Goal: Transaction & Acquisition: Purchase product/service

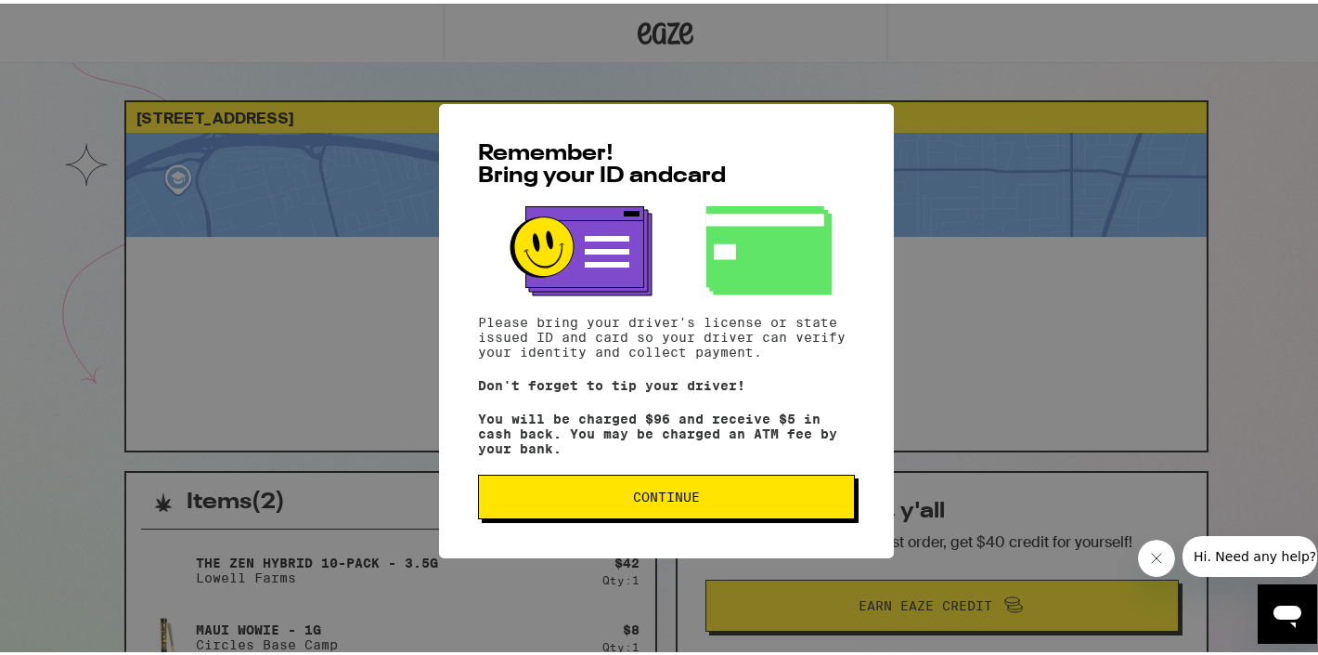
click at [681, 497] on span "Continue" at bounding box center [666, 492] width 67 height 13
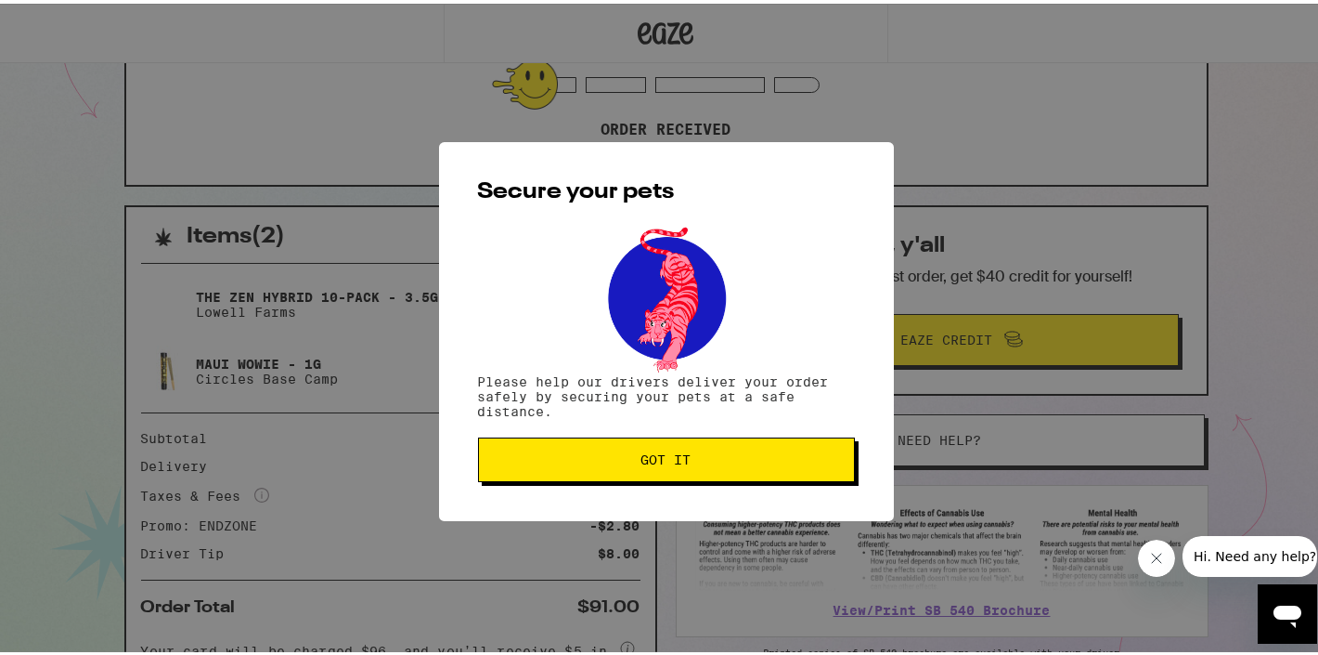
scroll to position [402, 0]
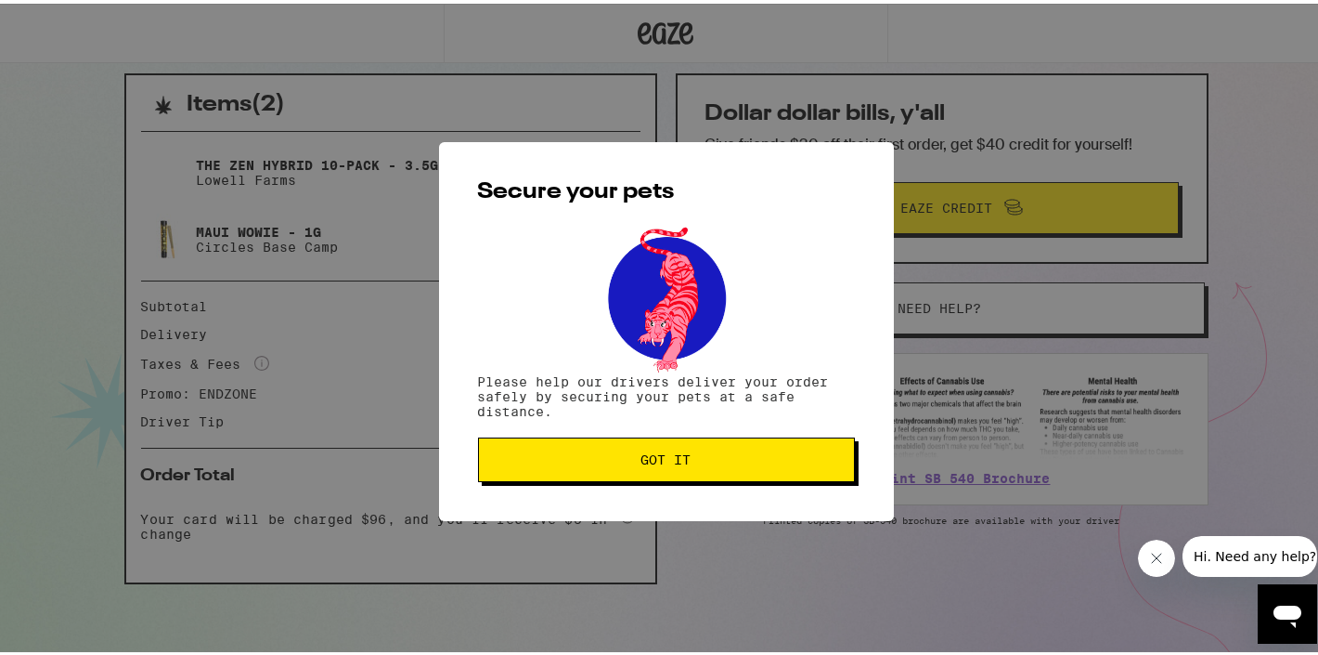
click at [678, 469] on button "Got it" at bounding box center [666, 456] width 377 height 45
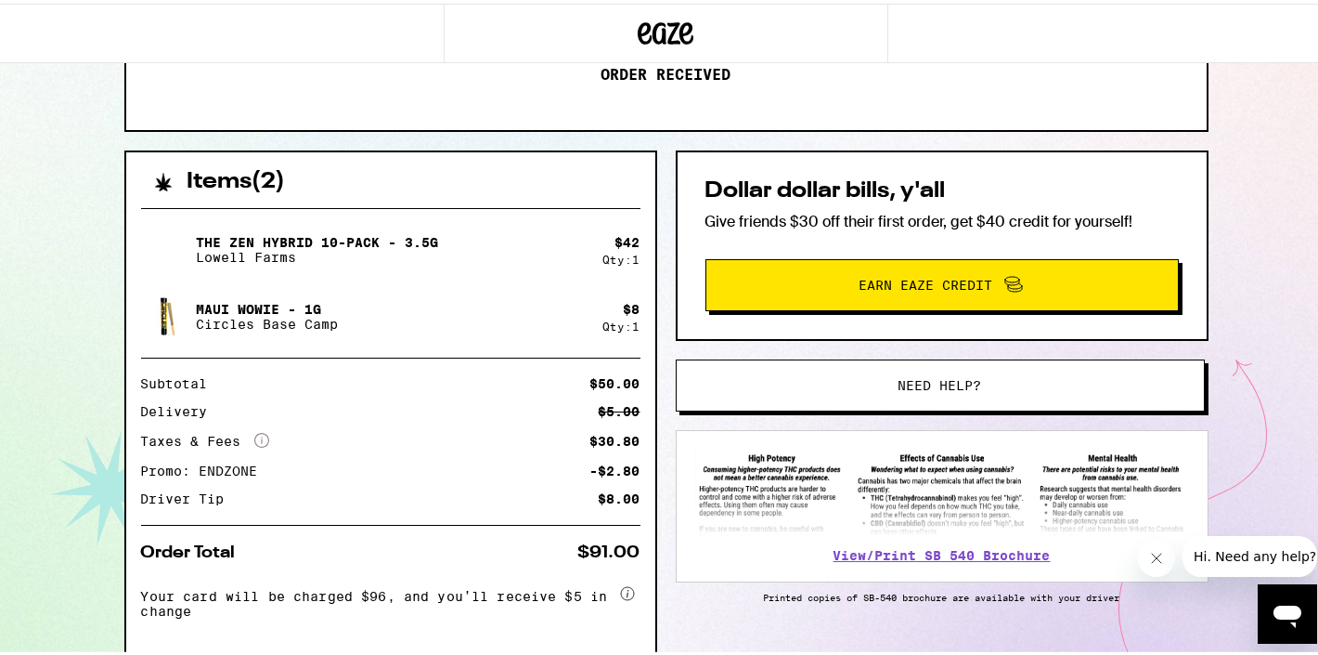
scroll to position [352, 0]
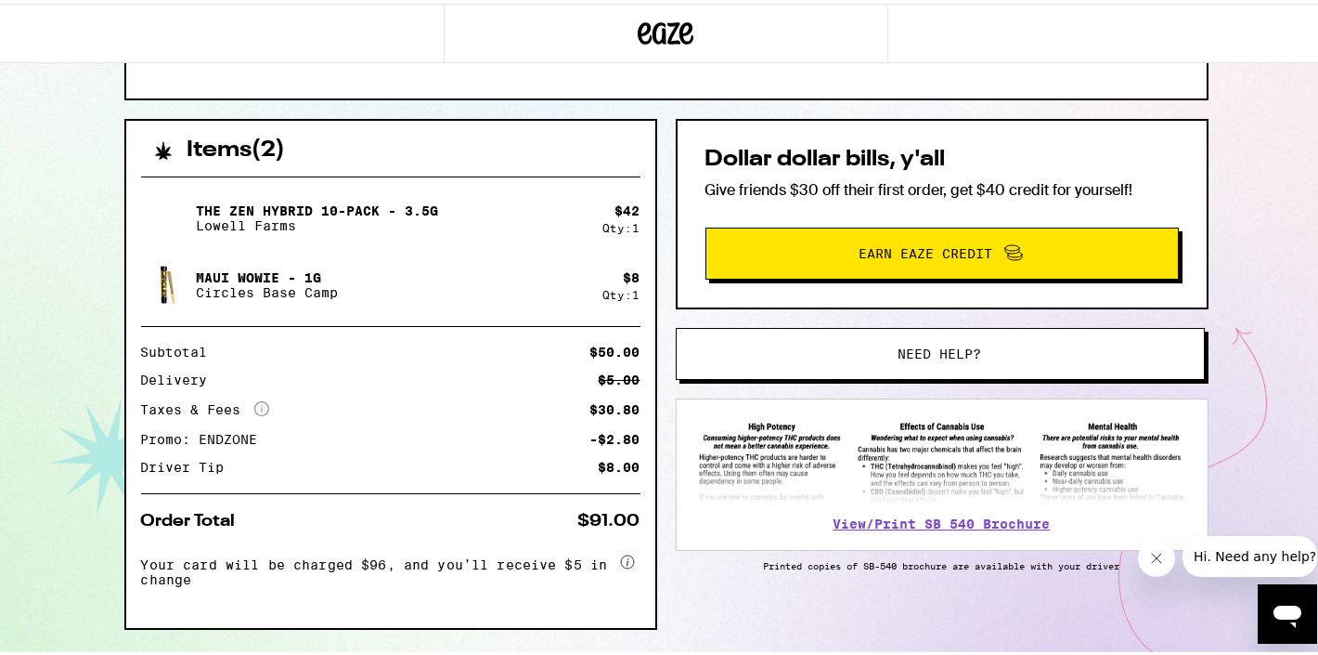
click at [627, 561] on icon at bounding box center [628, 557] width 2 height 7
click at [621, 555] on circle at bounding box center [627, 557] width 13 height 13
click at [837, 341] on button "Need help?" at bounding box center [940, 350] width 529 height 52
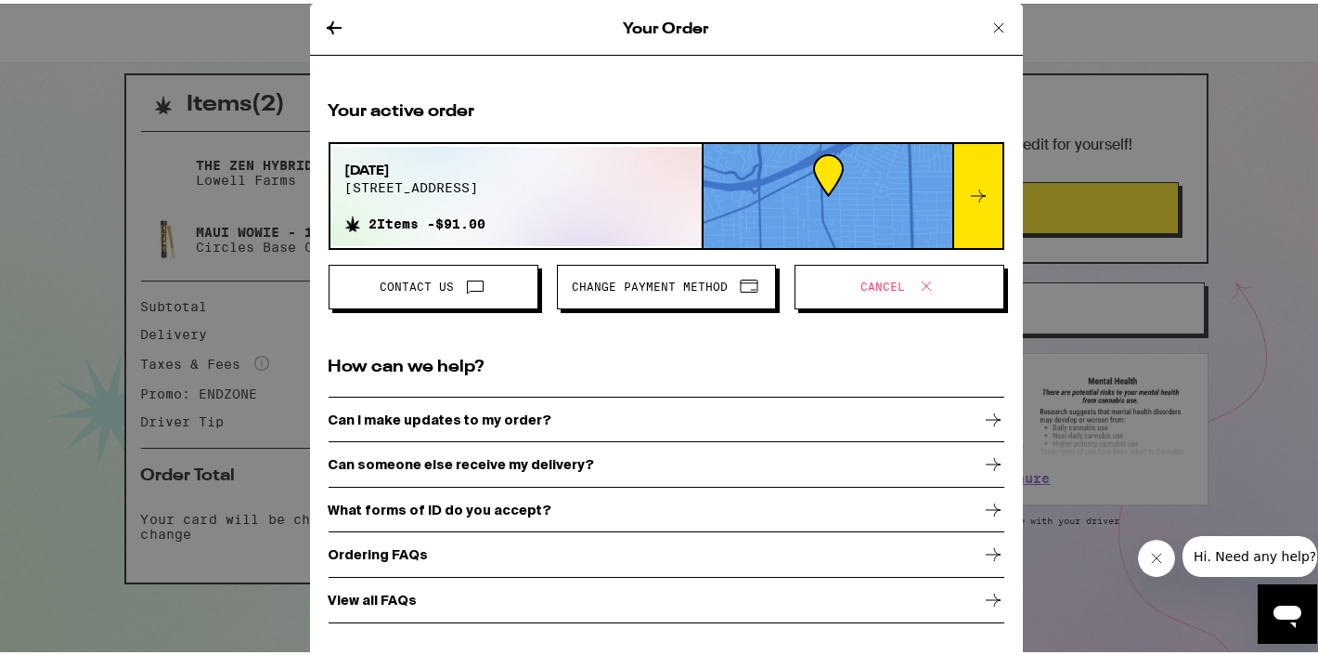
scroll to position [399, 0]
click at [915, 277] on icon at bounding box center [926, 282] width 22 height 22
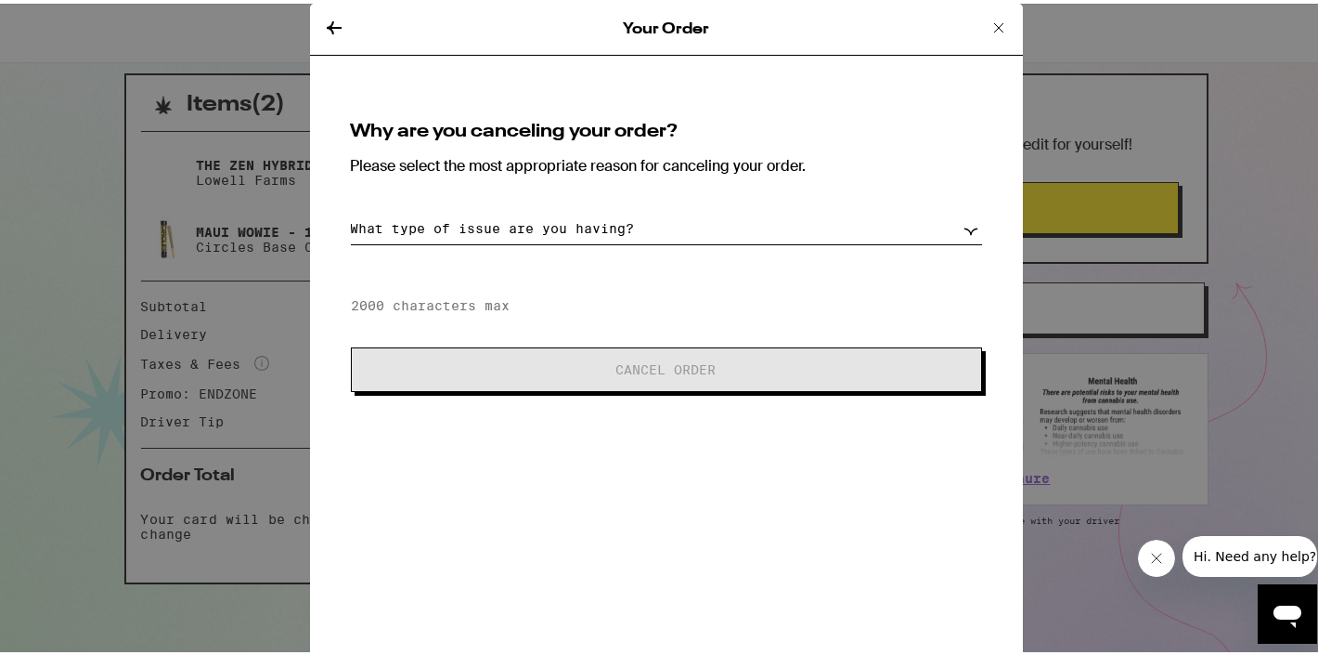
click at [775, 221] on select "What type of issue are you having? Order taking too long Order arriving too soo…" at bounding box center [666, 225] width 631 height 32
select select "payment-issues"
click at [351, 209] on select "What type of issue are you having? Order taking too long Order arriving too soo…" at bounding box center [666, 225] width 631 height 32
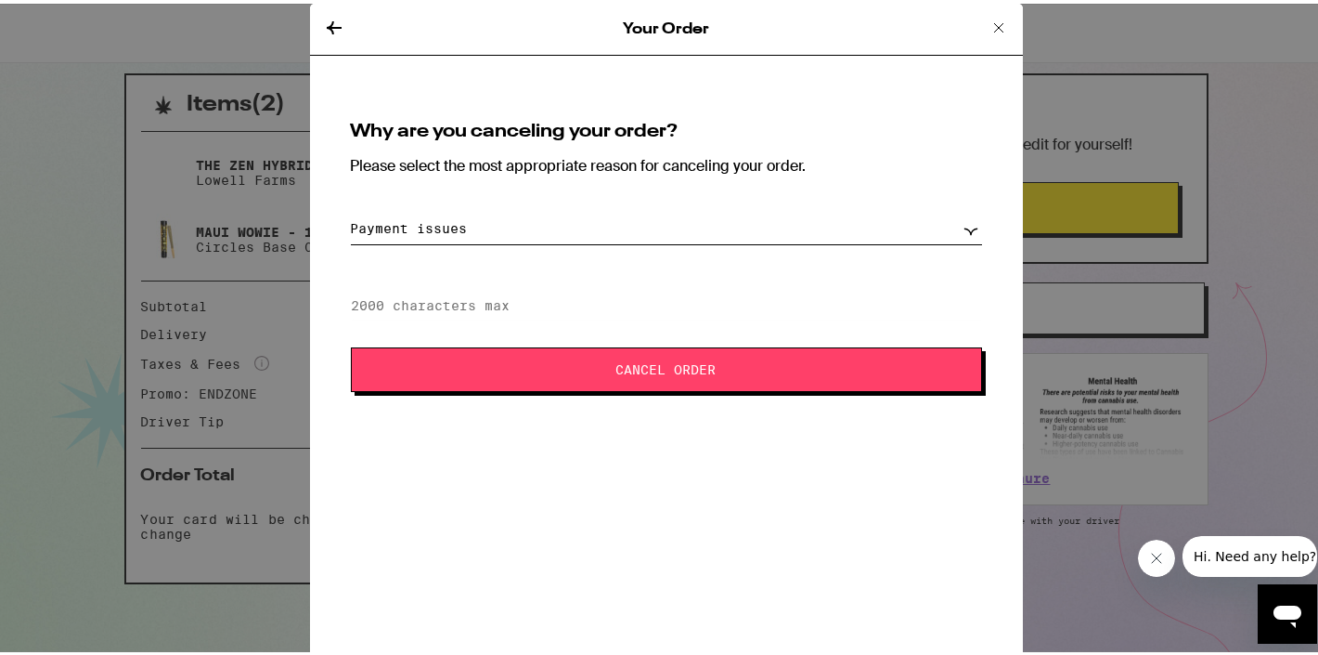
click at [635, 368] on span "Cancel Order" at bounding box center [666, 365] width 100 height 13
